Goal: Task Accomplishment & Management: Manage account settings

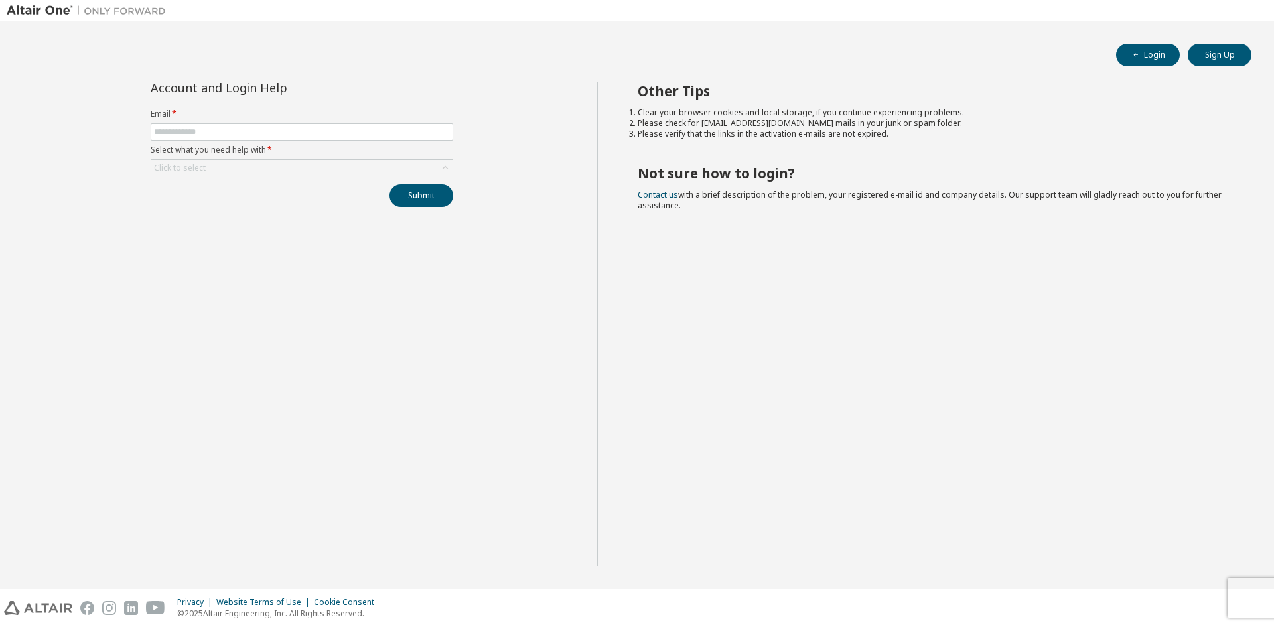
click at [383, 116] on label "Email *" at bounding box center [302, 114] width 303 height 11
click at [385, 126] on span at bounding box center [302, 131] width 303 height 17
click at [385, 131] on input "text" at bounding box center [302, 132] width 296 height 11
type input "**********"
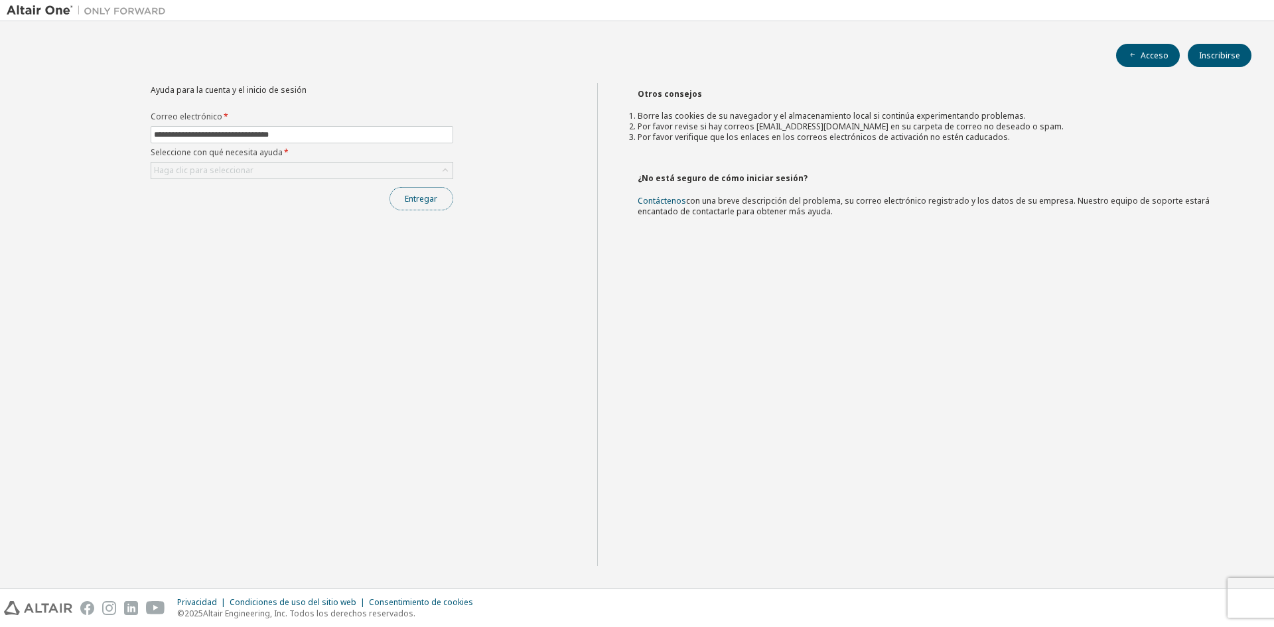
click at [420, 200] on font "Entregar" at bounding box center [421, 198] width 33 height 11
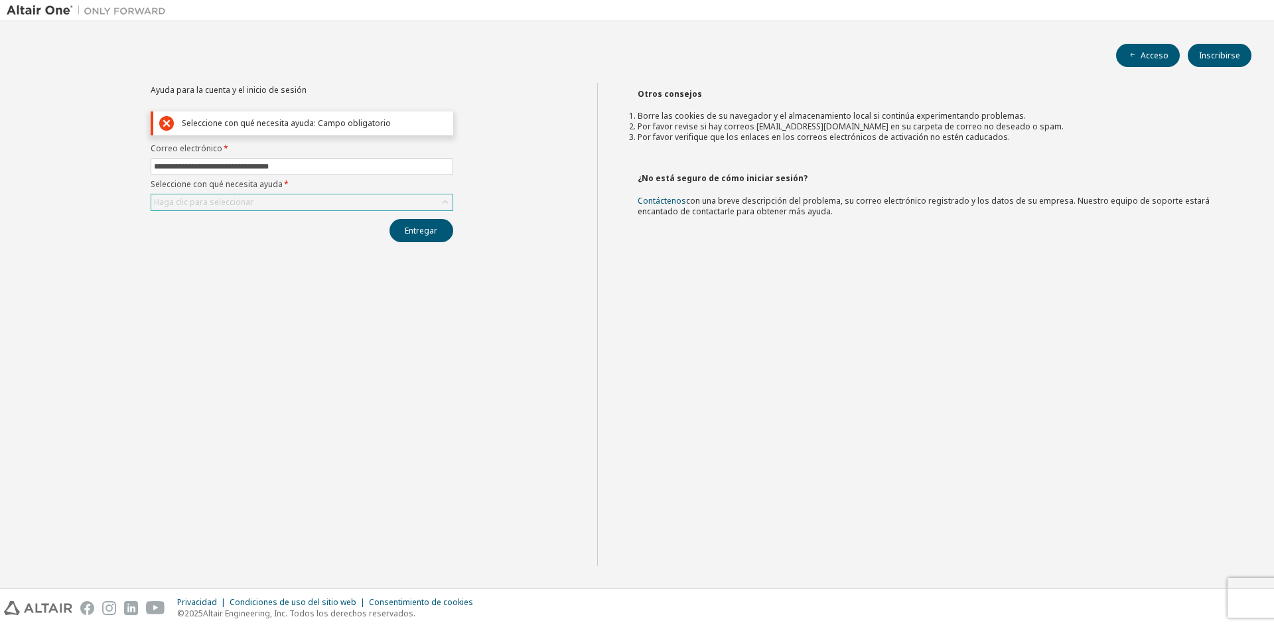
click at [415, 202] on div "Haga clic para seleccionar" at bounding box center [301, 202] width 301 height 16
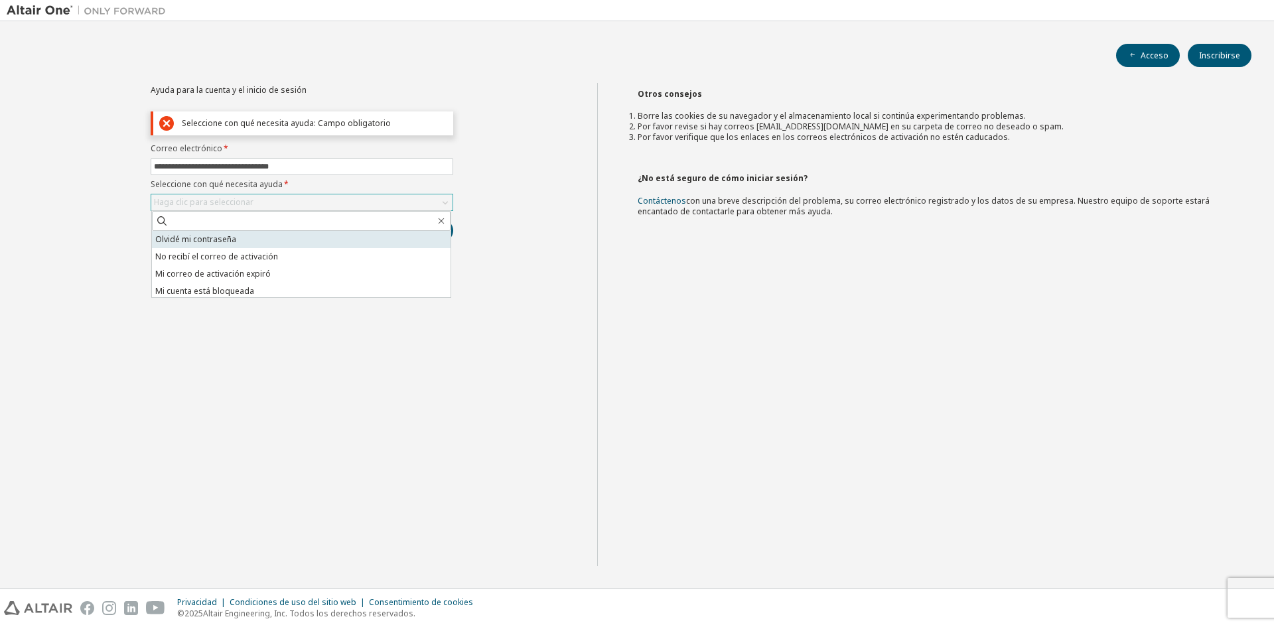
click at [352, 246] on li "Olvidé mi contraseña" at bounding box center [301, 239] width 299 height 17
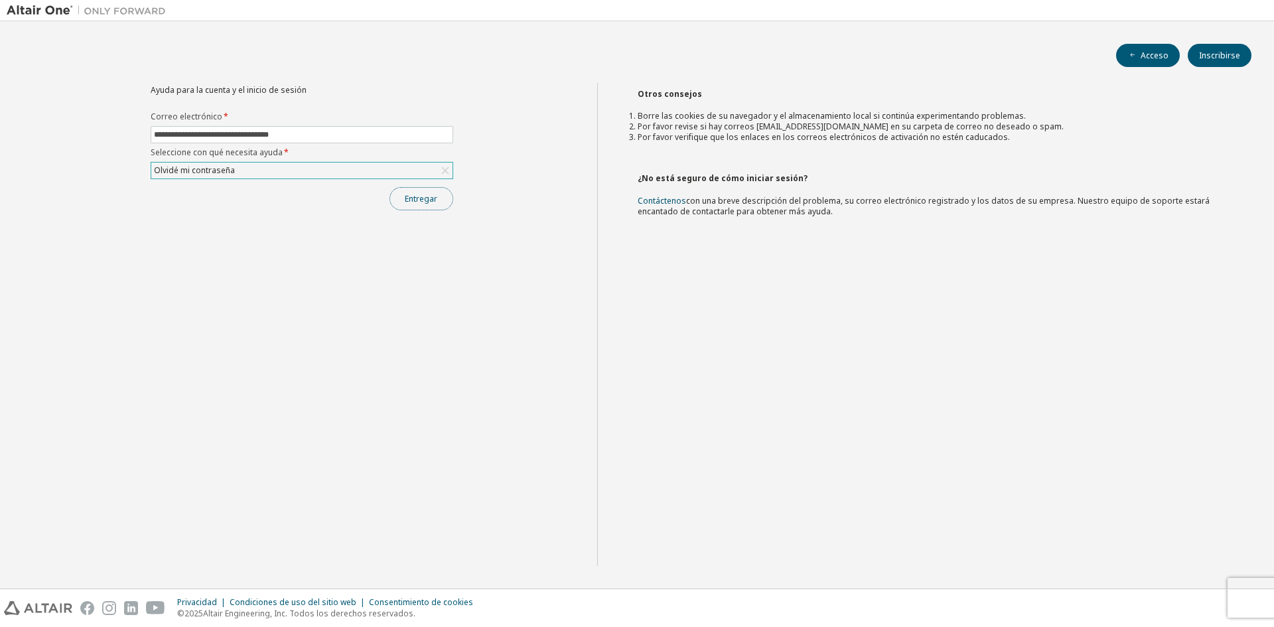
click at [423, 201] on font "Entregar" at bounding box center [421, 198] width 33 height 11
click at [376, 133] on input "text" at bounding box center [302, 134] width 296 height 11
type input "**********"
click at [444, 171] on icon at bounding box center [445, 170] width 13 height 13
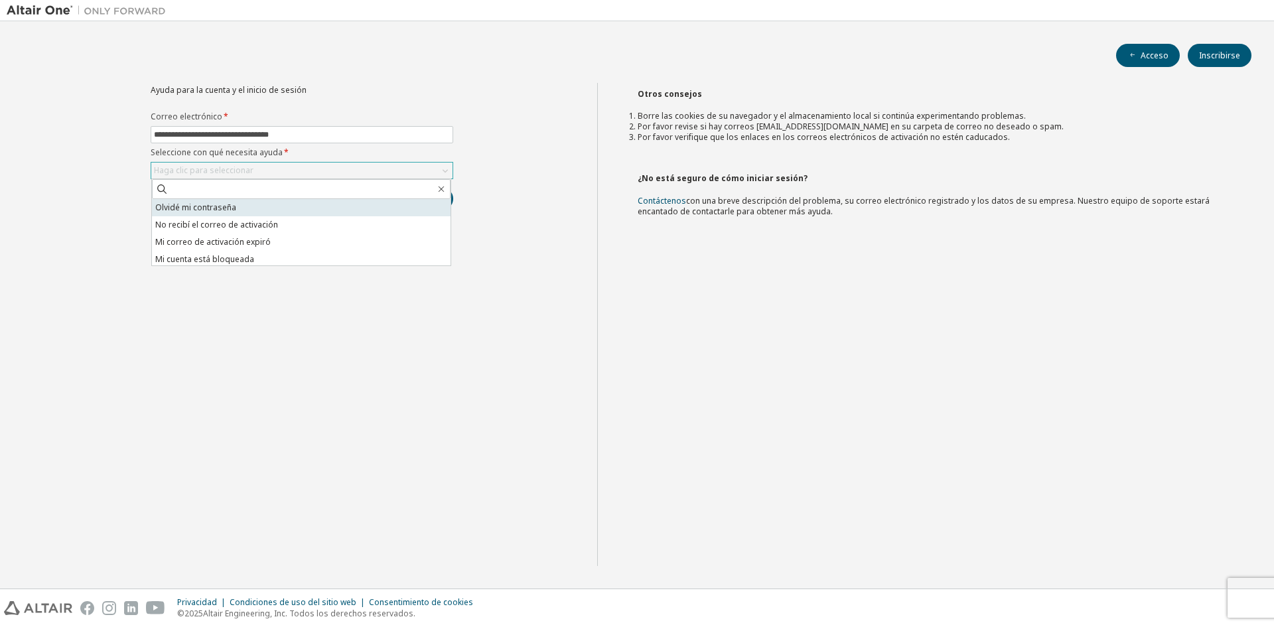
click at [254, 208] on li "Olvidé mi contraseña" at bounding box center [301, 207] width 299 height 17
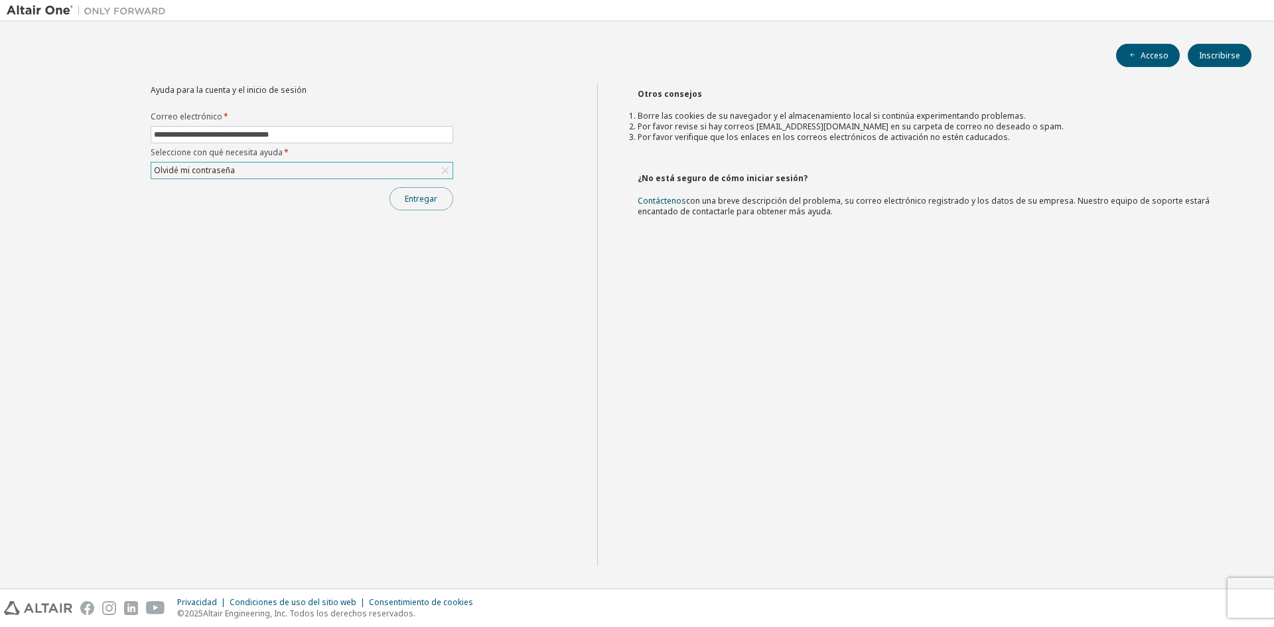
click at [406, 198] on font "Entregar" at bounding box center [421, 198] width 33 height 11
click at [403, 135] on input "text" at bounding box center [302, 134] width 296 height 11
type input "**********"
click at [321, 169] on div "Haga clic para seleccionar" at bounding box center [301, 171] width 301 height 16
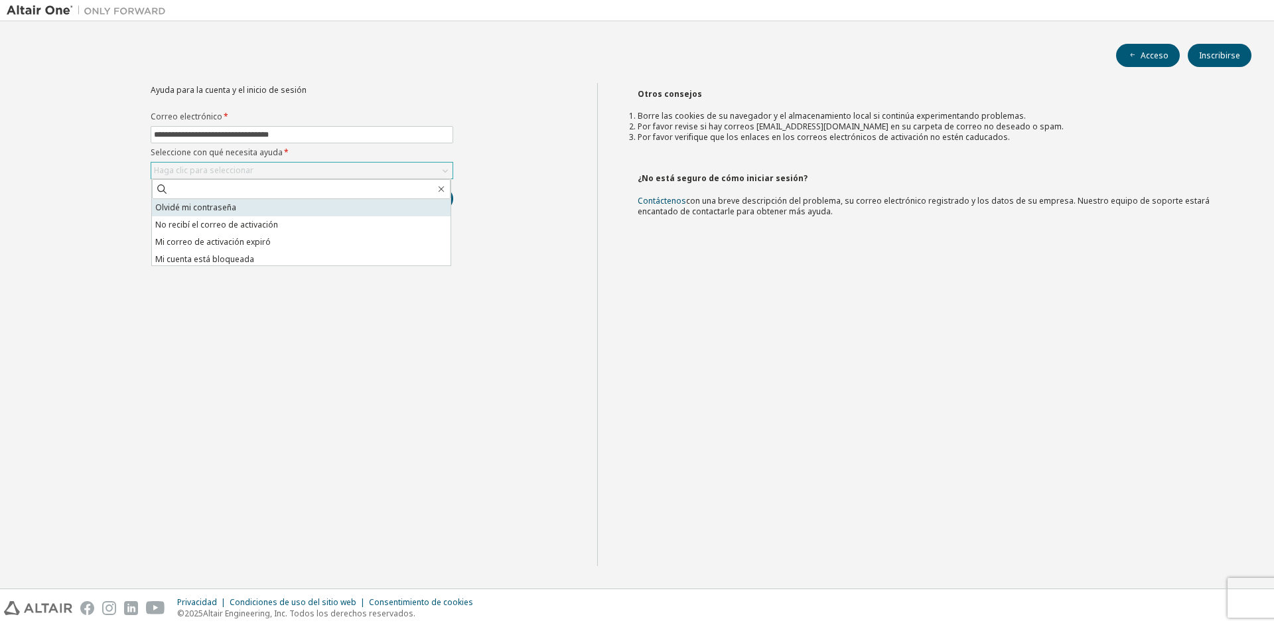
click at [266, 212] on li "Olvidé mi contraseña" at bounding box center [301, 207] width 299 height 17
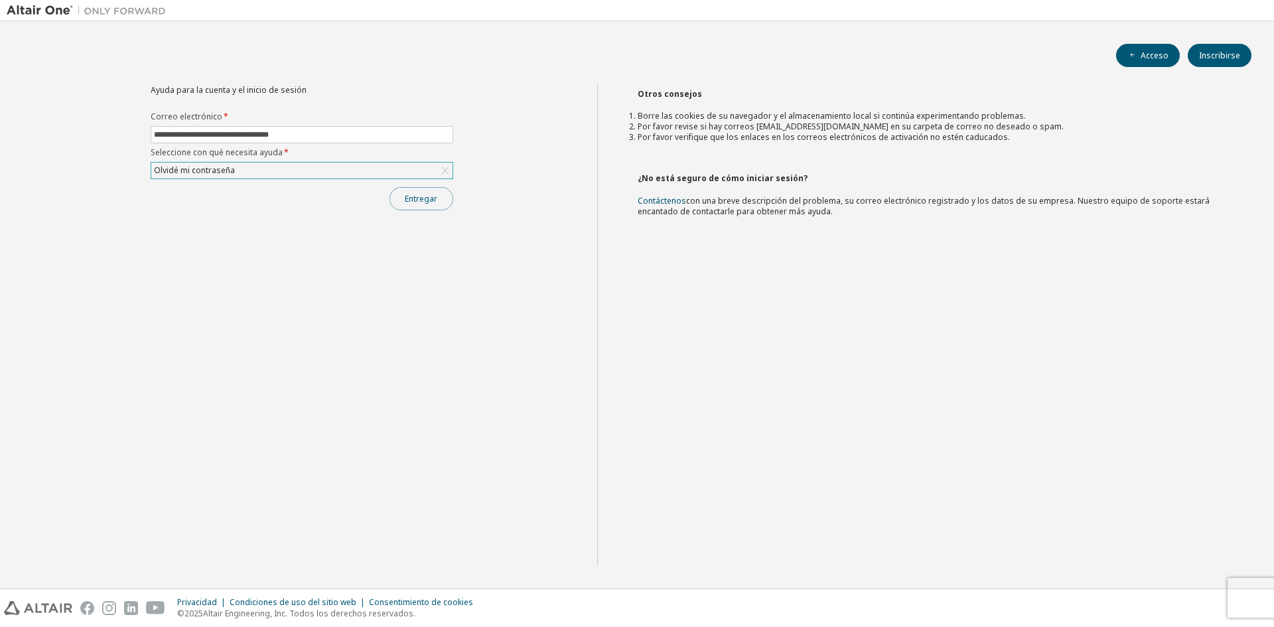
click at [421, 202] on font "Entregar" at bounding box center [421, 198] width 33 height 11
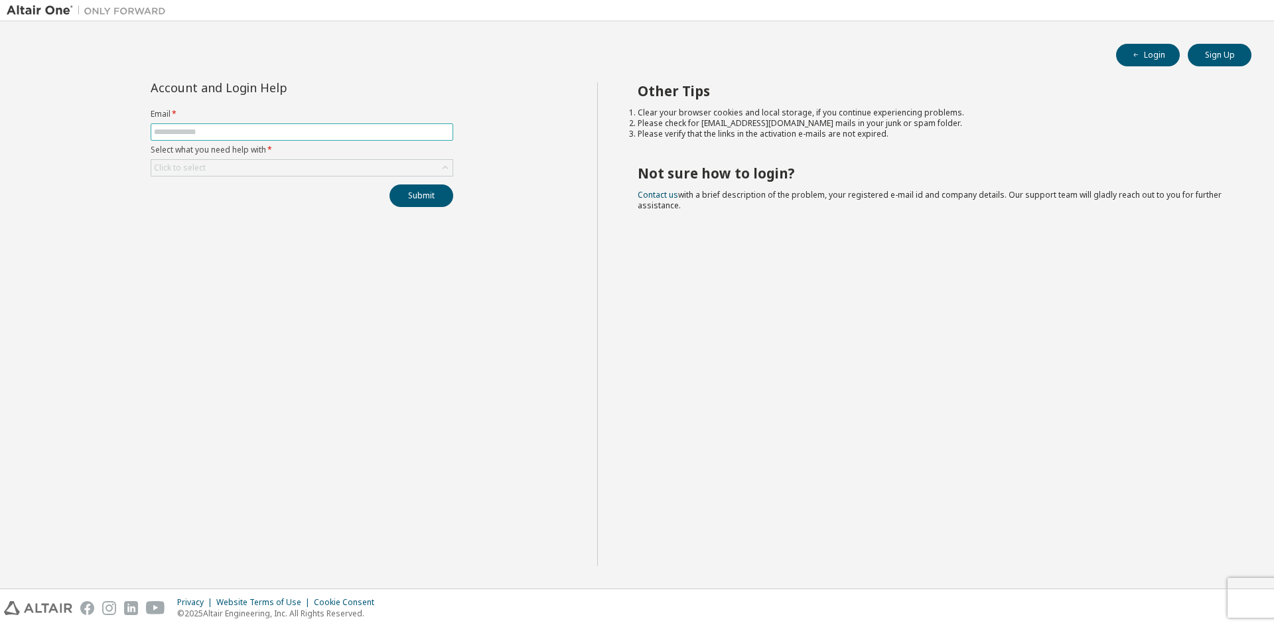
click at [316, 135] on input "text" at bounding box center [302, 132] width 296 height 11
click at [431, 168] on div "Click to select" at bounding box center [301, 168] width 301 height 16
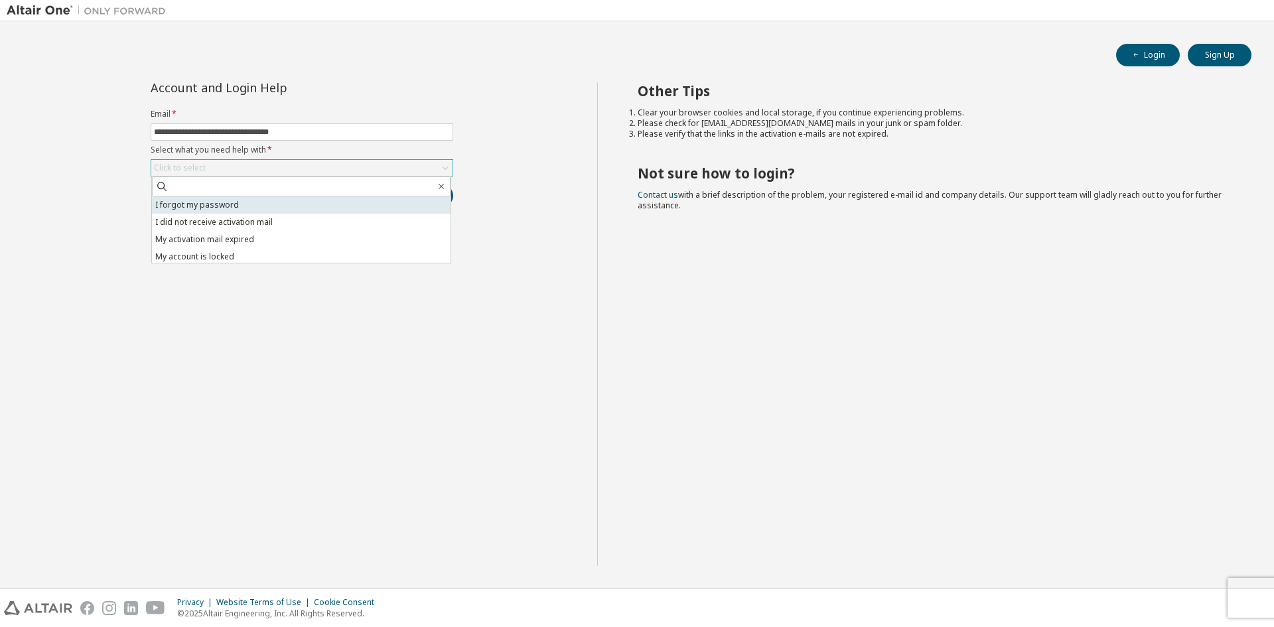
click at [405, 204] on li "I forgot my password" at bounding box center [301, 204] width 299 height 17
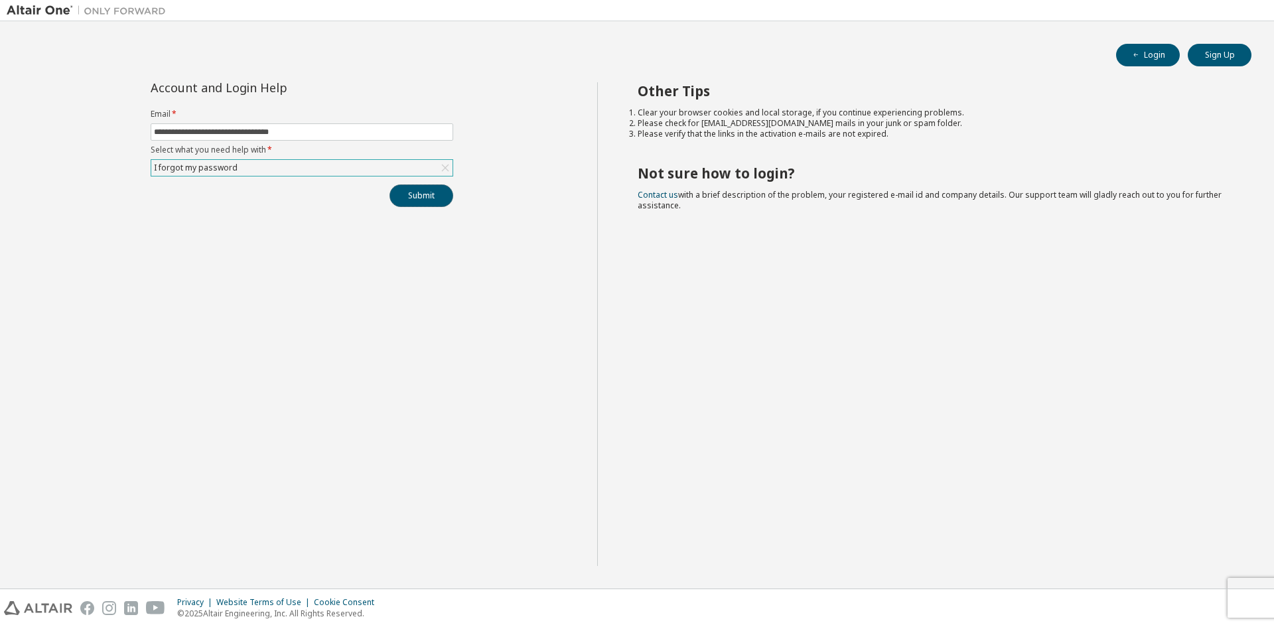
click at [423, 194] on button "Submit" at bounding box center [421, 195] width 64 height 23
click at [409, 195] on button "Submit" at bounding box center [421, 195] width 64 height 23
drag, startPoint x: 1247, startPoint y: 601, endPoint x: 1097, endPoint y: 577, distance: 152.6
click at [1097, 577] on span "Password reset link is sent to your registered e-mail address. Please follow th…" at bounding box center [1173, 586] width 154 height 42
copy span "Password reset link is sent to your registered e-mail address. Please follow th…"
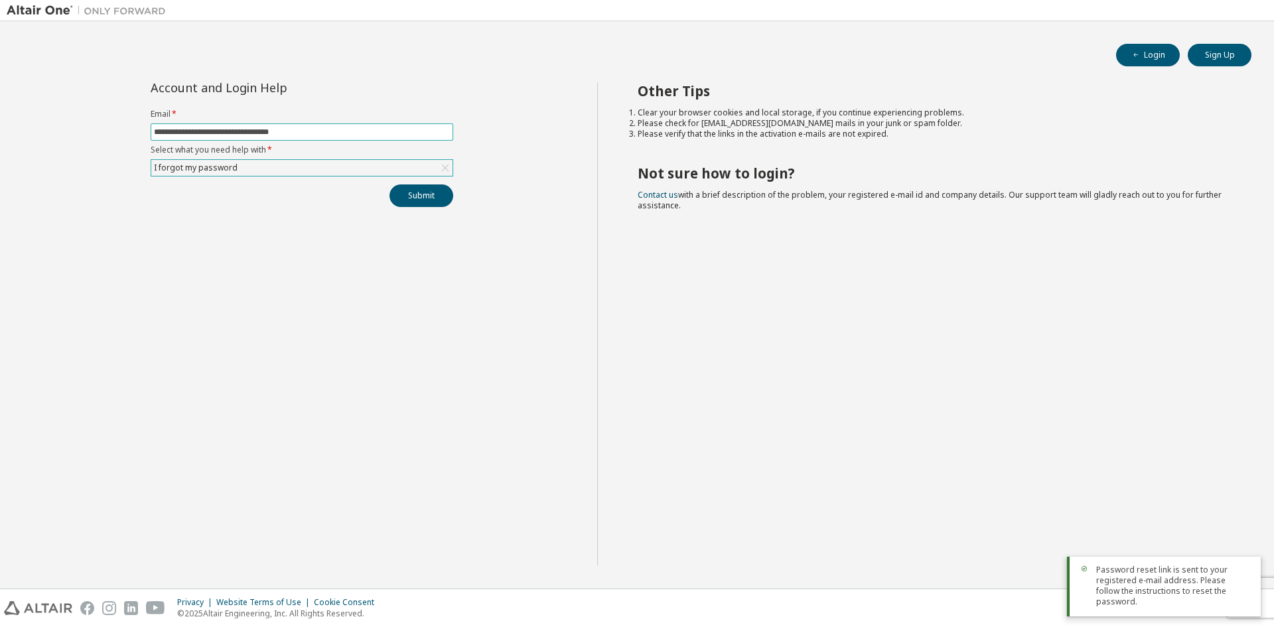
click at [335, 127] on input "**********" at bounding box center [302, 132] width 296 height 11
click at [409, 192] on button "Submit" at bounding box center [421, 195] width 64 height 23
click at [331, 131] on input "**********" at bounding box center [302, 132] width 296 height 11
type input "**********"
click at [389, 184] on button "Submit" at bounding box center [421, 195] width 64 height 23
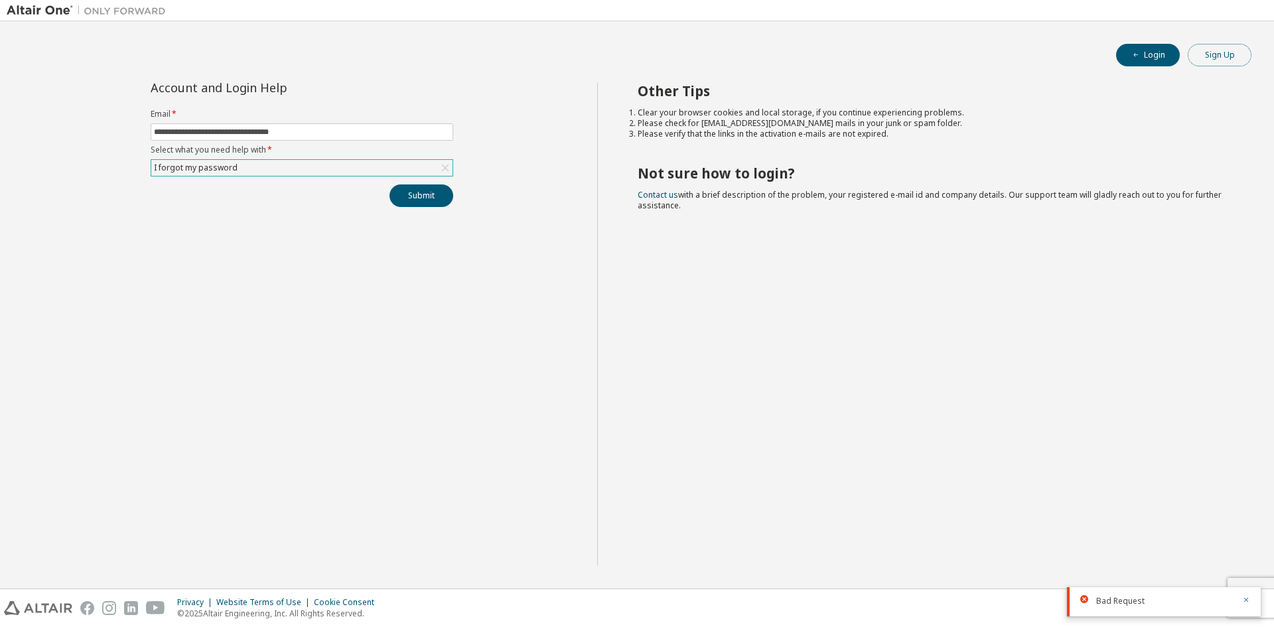
click at [1204, 55] on button "Sign Up" at bounding box center [1220, 55] width 64 height 23
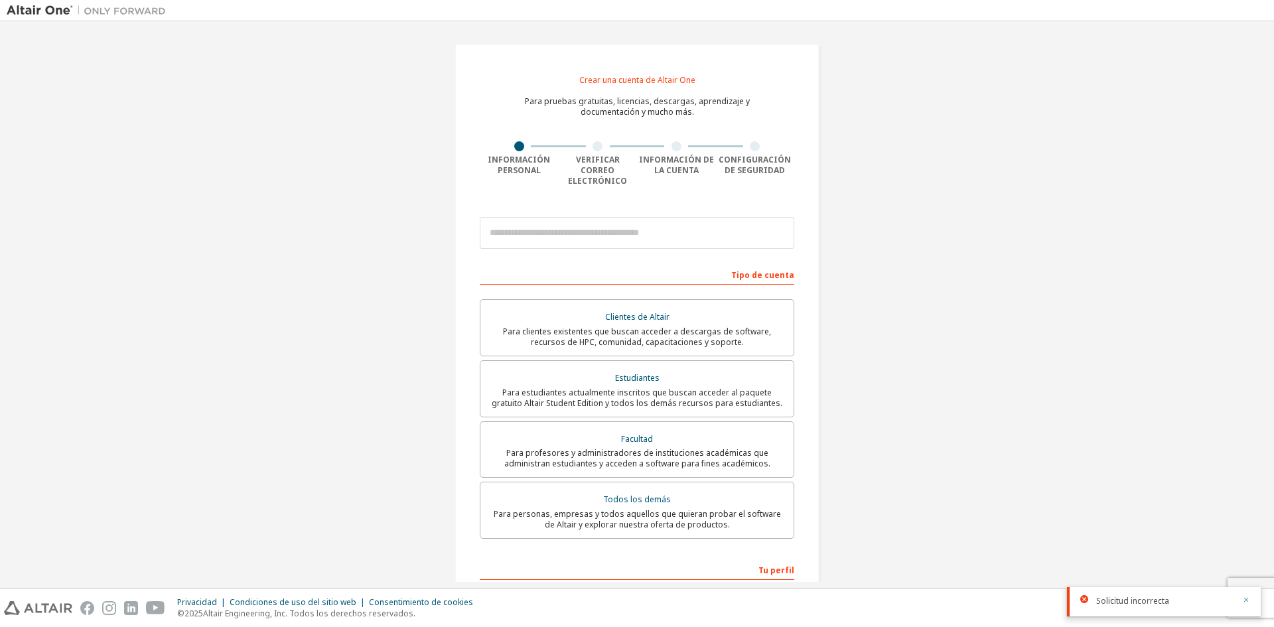
click at [1245, 602] on icon "button" at bounding box center [1246, 600] width 8 height 8
